Goal: Task Accomplishment & Management: Use online tool/utility

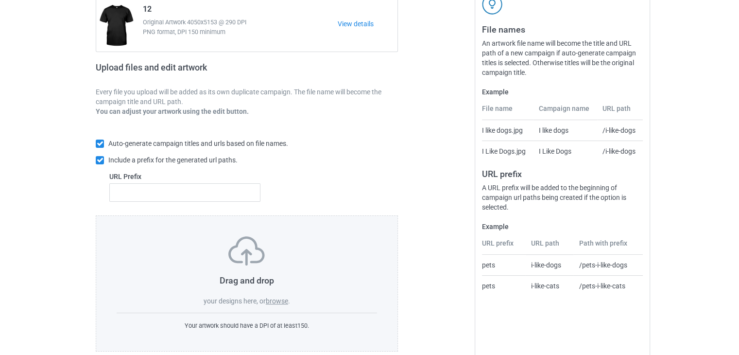
scroll to position [118, 0]
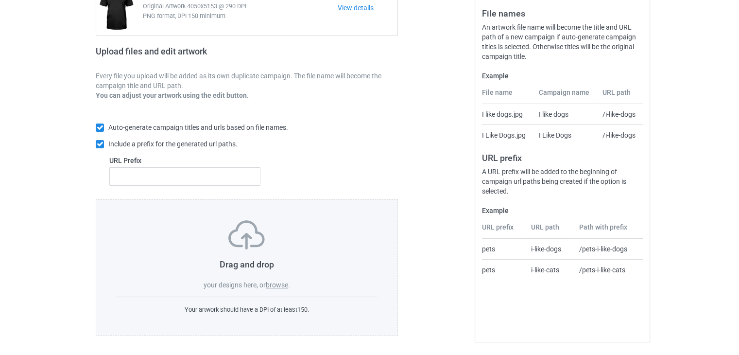
click at [280, 283] on label "browse" at bounding box center [277, 285] width 22 height 8
click at [0, 0] on input "browse" at bounding box center [0, 0] width 0 height 0
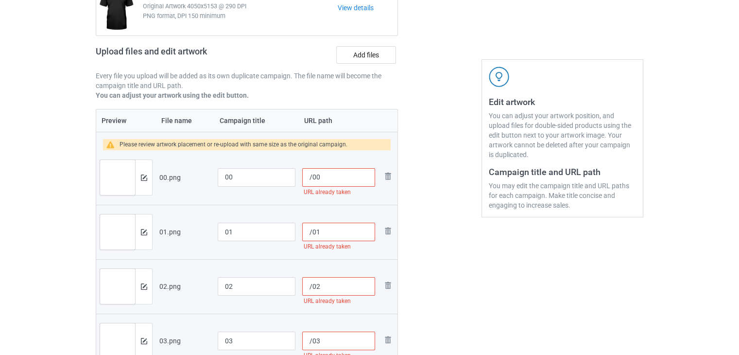
click at [352, 182] on input "/00" at bounding box center [338, 177] width 73 height 18
drag, startPoint x: 365, startPoint y: 170, endPoint x: 320, endPoint y: 172, distance: 45.3
click at [320, 172] on input "/0068386838" at bounding box center [338, 177] width 73 height 18
type input "/0068386838"
click at [321, 228] on input "/01" at bounding box center [338, 231] width 73 height 18
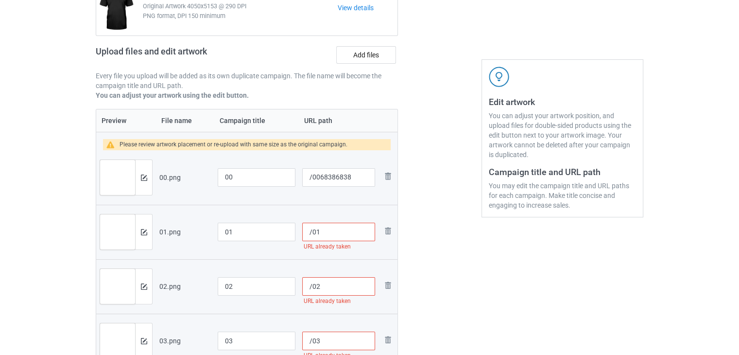
paste input "68386838"
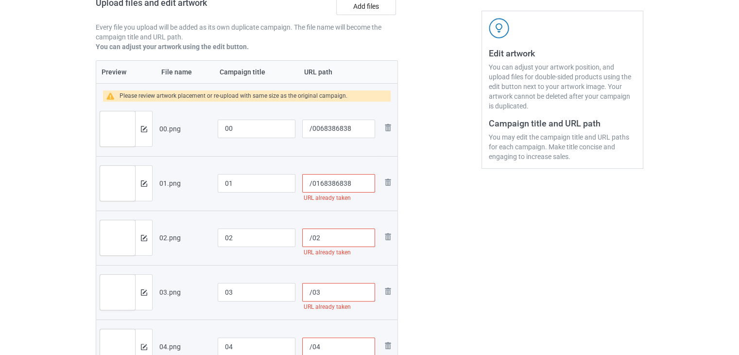
type input "/0168386838"
click at [326, 241] on input "/02" at bounding box center [338, 237] width 73 height 18
paste input "68386838"
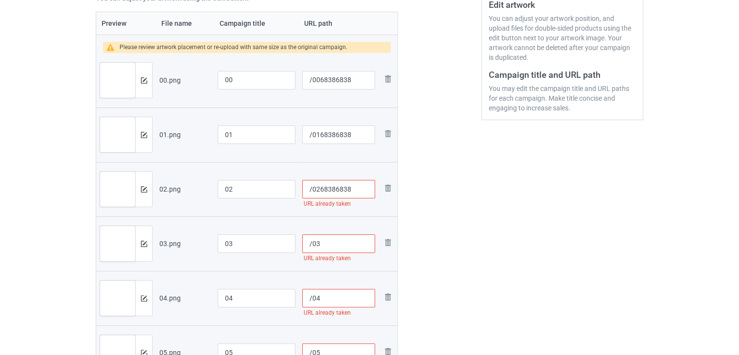
type input "/0268386838"
click at [328, 245] on input "/03" at bounding box center [338, 243] width 73 height 18
paste input "68386838"
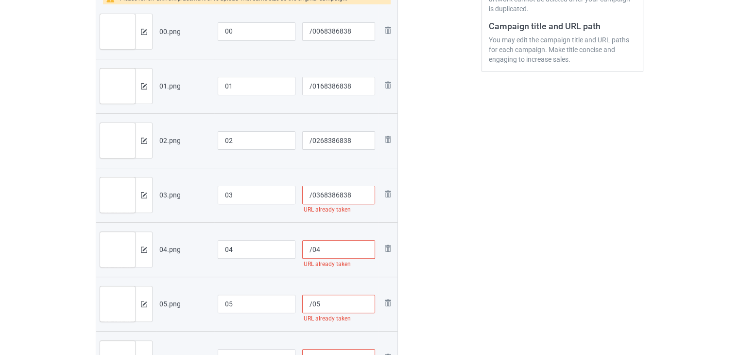
type input "/0368386838"
click at [327, 251] on input "/04" at bounding box center [338, 249] width 73 height 18
paste input "68386838"
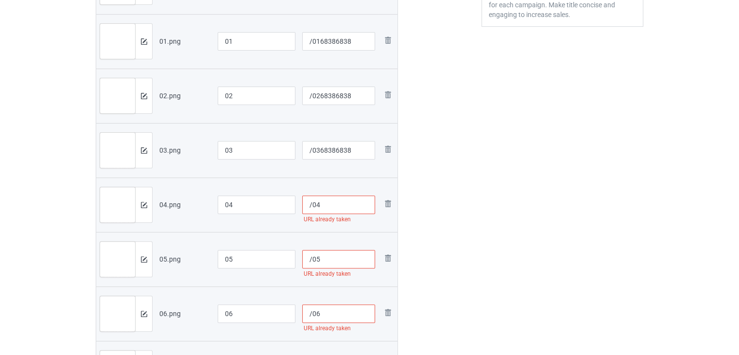
scroll to position [312, 0]
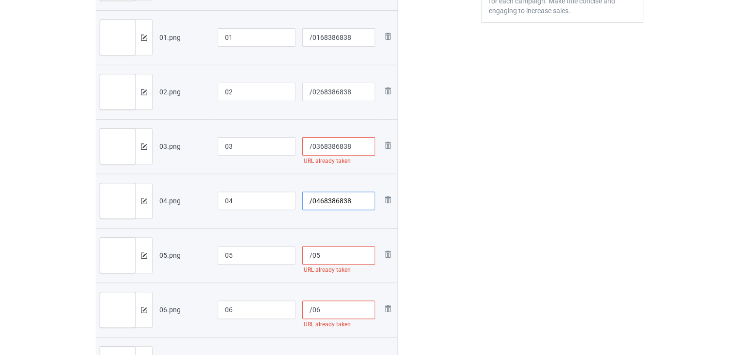
type input "/0468386838"
click at [338, 210] on div at bounding box center [338, 213] width 73 height 6
click at [367, 152] on input "/0368386838" at bounding box center [338, 146] width 73 height 18
paste input "68386838"
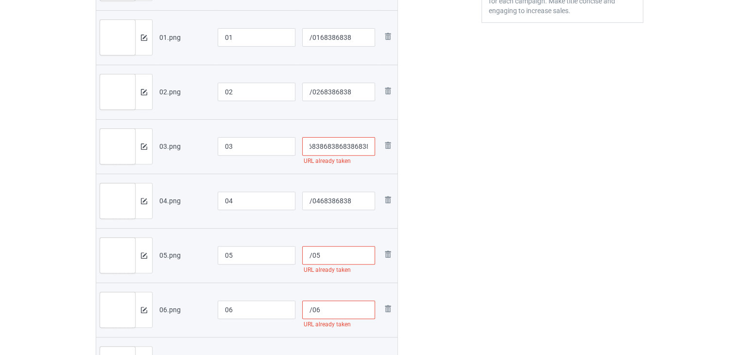
type input "/036838683868386838"
click at [331, 256] on input "/05" at bounding box center [338, 255] width 73 height 18
paste input "68386838"
type input "/05"
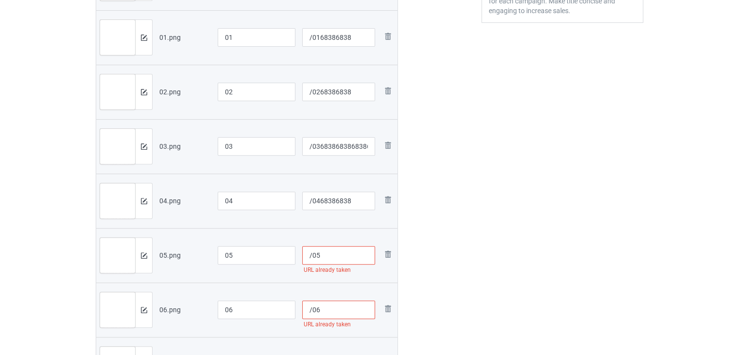
click at [326, 310] on input "/06" at bounding box center [338, 309] width 73 height 18
paste input "68386838"
type input "/0668386838"
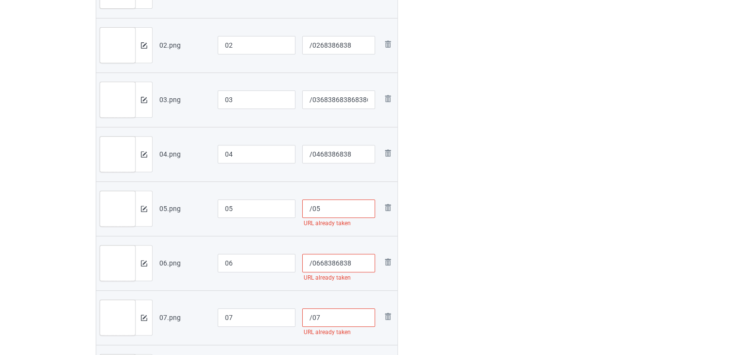
scroll to position [360, 0]
type input "/0568386838"
type input "/06"
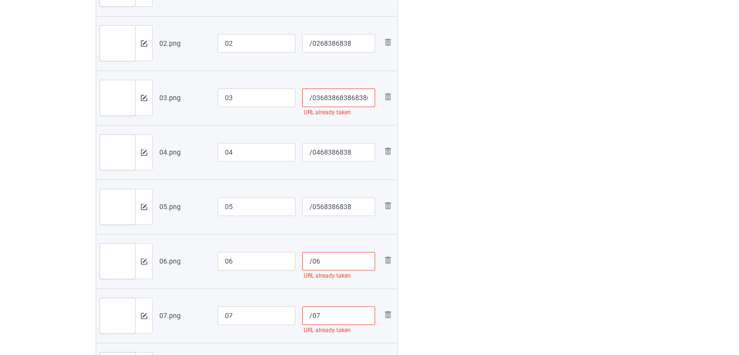
type input "/05"
type input "/0668386838"
click at [355, 206] on input "/05" at bounding box center [338, 206] width 73 height 18
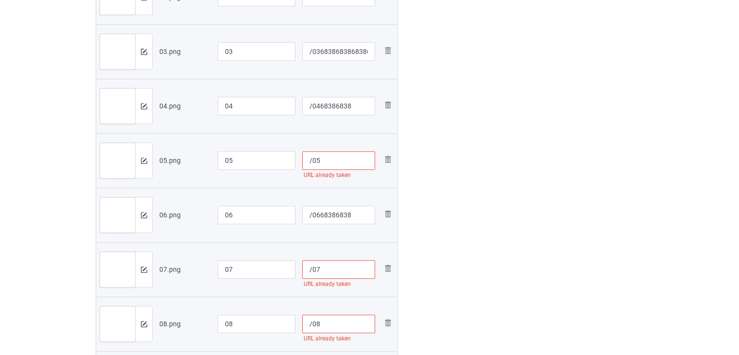
scroll to position [409, 0]
paste input "68386838"
type input "/0568386838"
click at [335, 261] on input "/07" at bounding box center [338, 266] width 73 height 18
paste input "68386838"
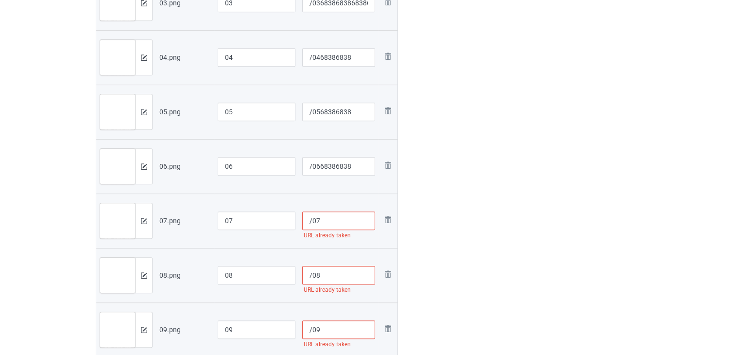
scroll to position [458, 0]
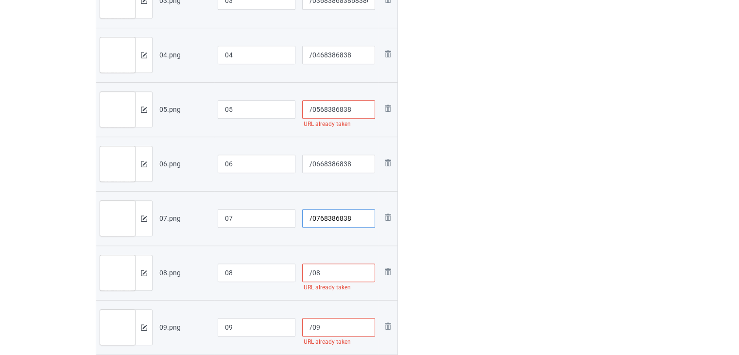
click at [338, 221] on input "/0768386838" at bounding box center [338, 218] width 73 height 18
type input "/0768386838"
click at [339, 283] on div "URL already taken" at bounding box center [338, 287] width 73 height 11
click at [340, 274] on input "/08" at bounding box center [338, 272] width 73 height 18
paste input "68386838"
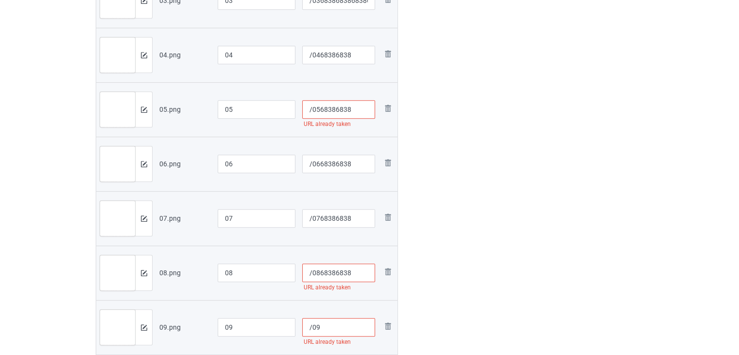
type input "/0868386838"
click at [361, 111] on input "/0568386838" at bounding box center [338, 109] width 73 height 18
paste input "68386838"
type input "/056838683868386838"
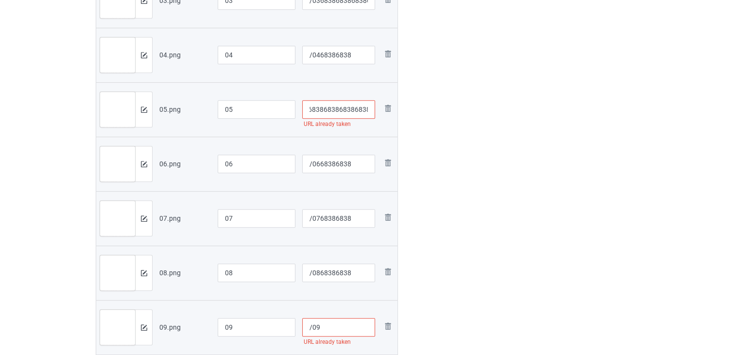
scroll to position [0, 0]
click at [344, 324] on input "/09" at bounding box center [338, 327] width 73 height 18
paste input "68386838"
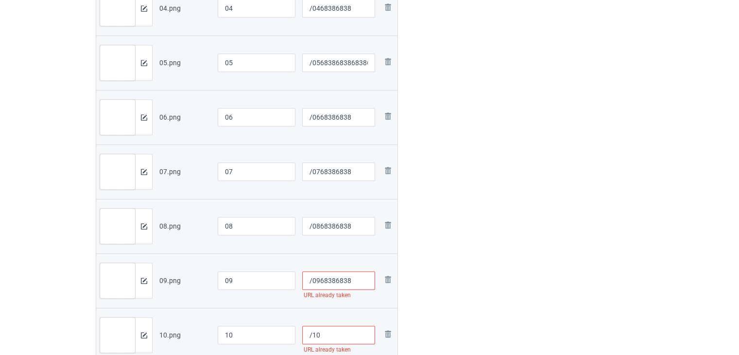
scroll to position [506, 0]
type input "/0968386838"
click at [331, 327] on input "/10" at bounding box center [338, 333] width 73 height 18
paste input "68386838"
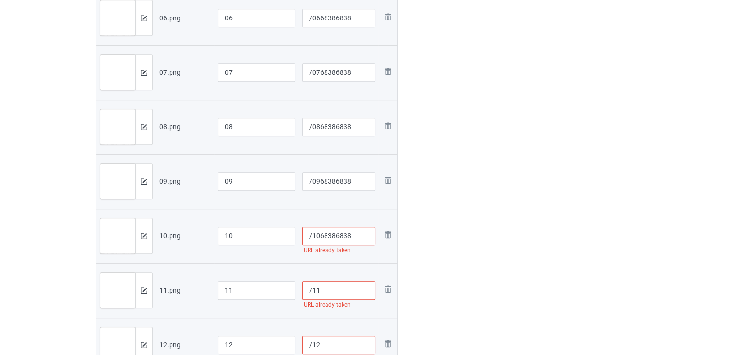
type input "/1068386838"
click at [336, 290] on input "/11" at bounding box center [338, 290] width 73 height 18
paste input "68386838"
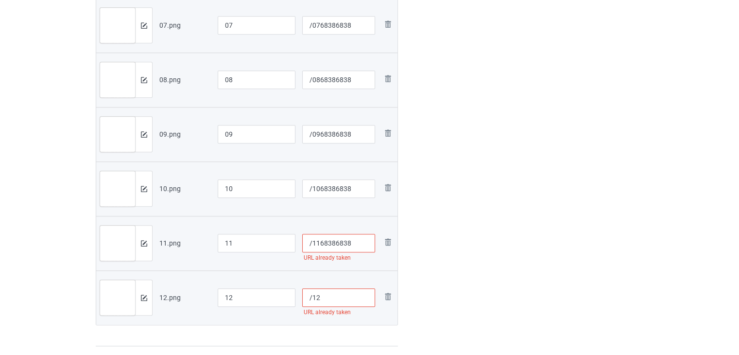
scroll to position [652, 0]
type input "/1168386838"
click at [334, 300] on input "/12" at bounding box center [338, 296] width 73 height 18
paste input "68386838"
type input "/1268386838"
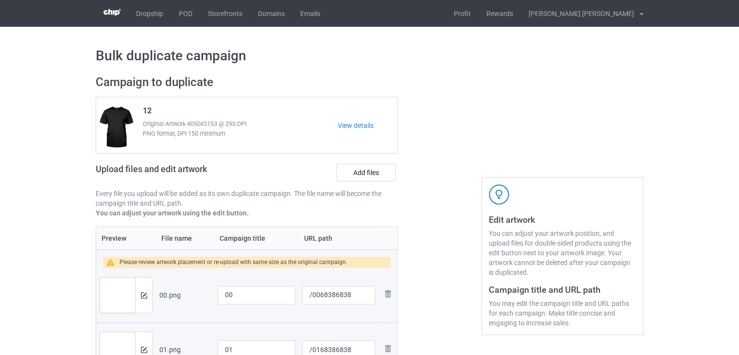
scroll to position [0, 0]
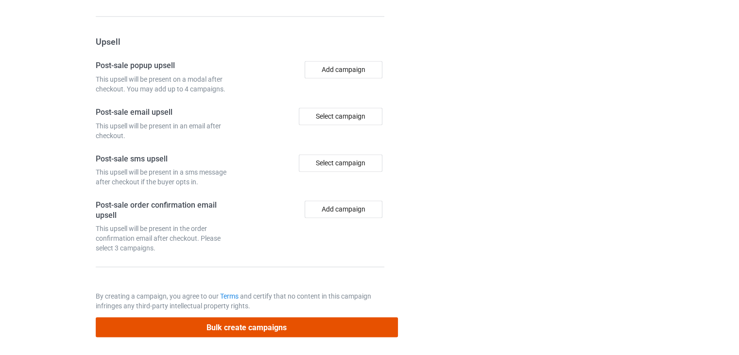
click at [228, 321] on button "Bulk create campaigns" at bounding box center [247, 327] width 302 height 20
